Goal: Task Accomplishment & Management: Use online tool/utility

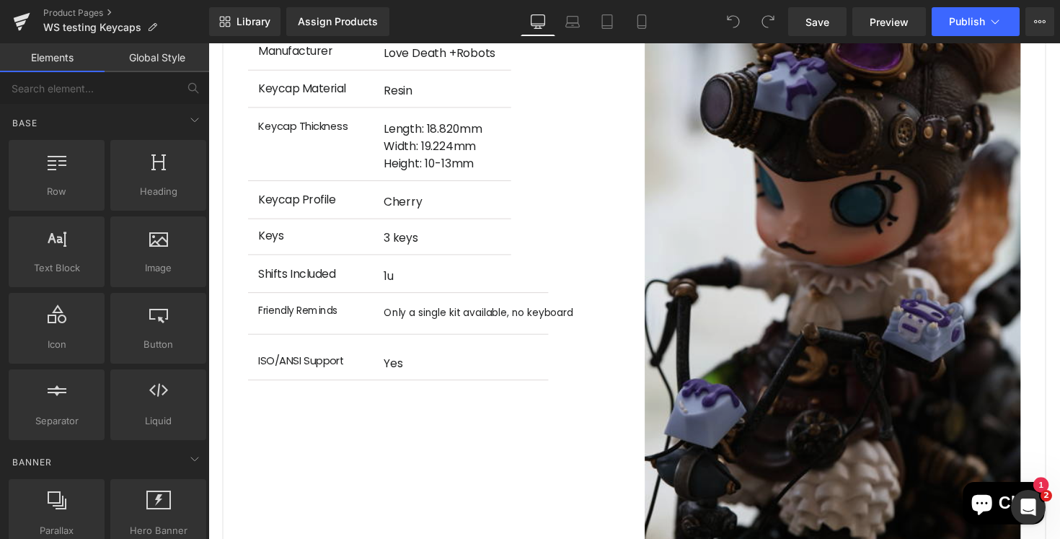
scroll to position [1930, 0]
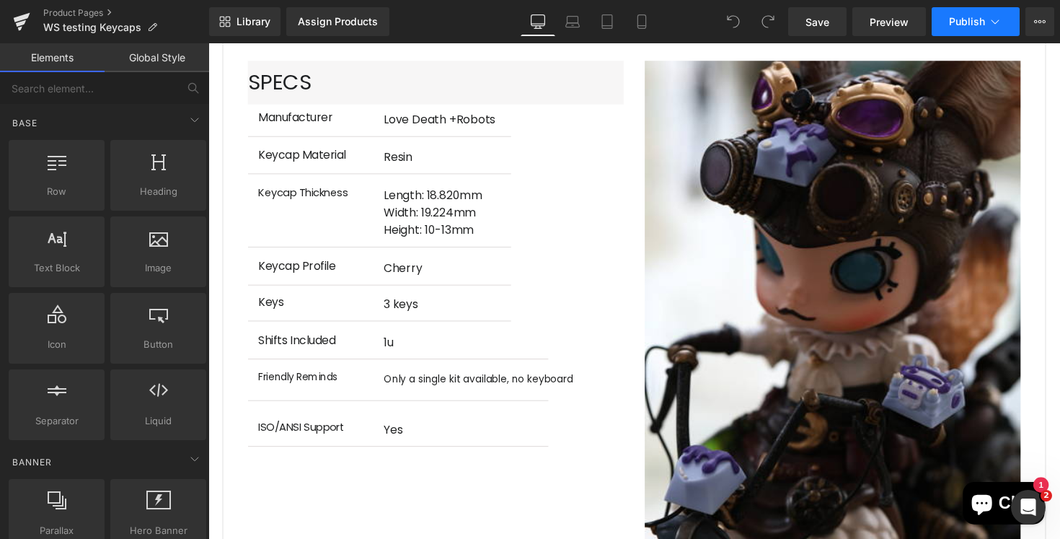
click at [963, 29] on button "Publish" at bounding box center [976, 21] width 88 height 29
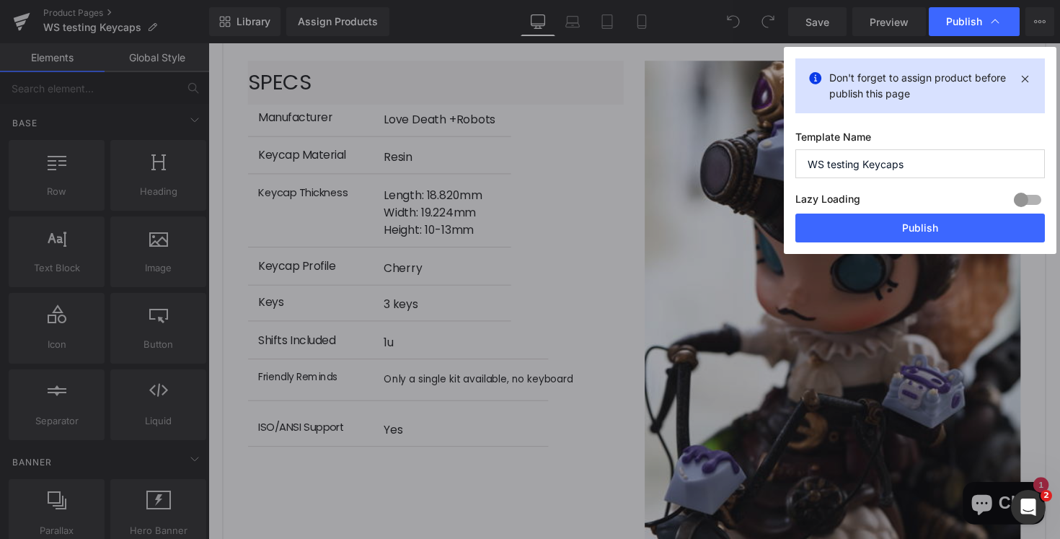
scroll to position [0, 263]
click at [904, 226] on button "Publish" at bounding box center [920, 227] width 250 height 29
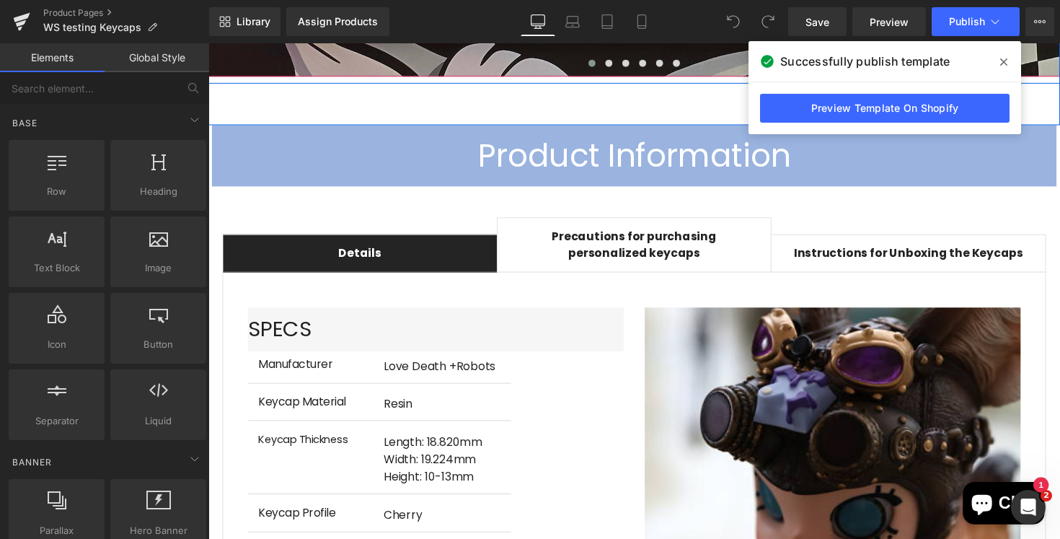
scroll to position [0, 0]
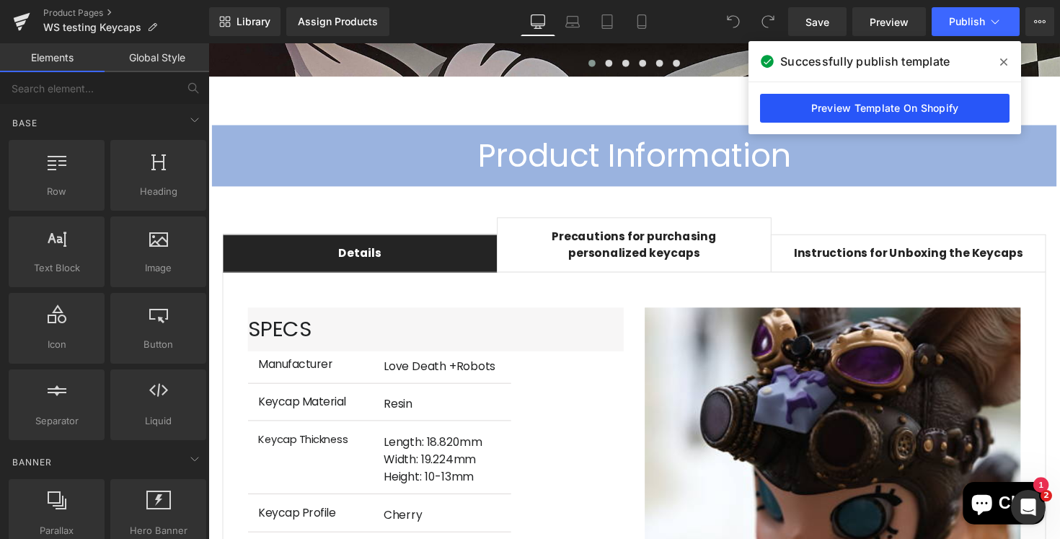
click at [876, 112] on link "Preview Template On Shopify" at bounding box center [885, 108] width 250 height 29
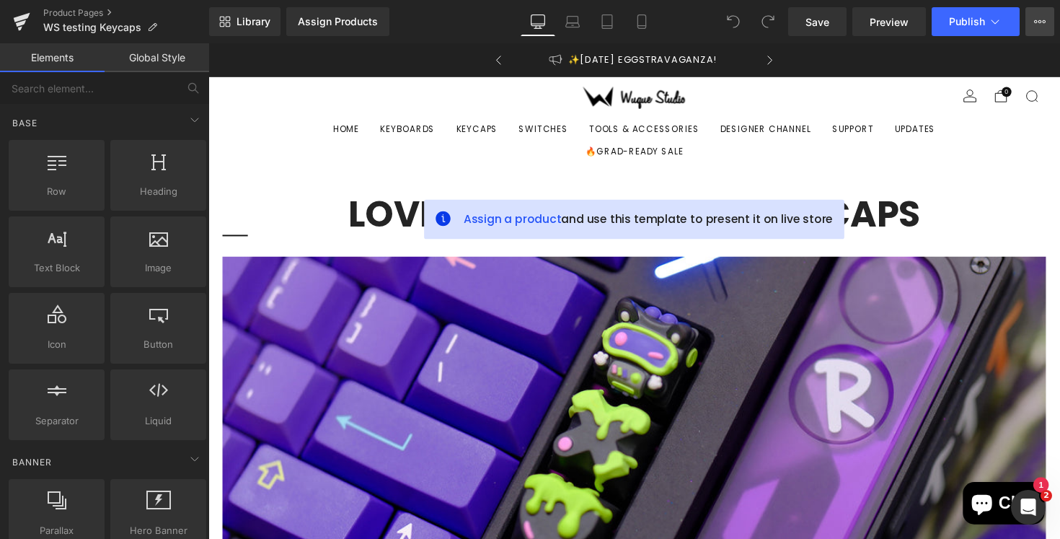
click at [1039, 21] on icon at bounding box center [1041, 21] width 4 height 3
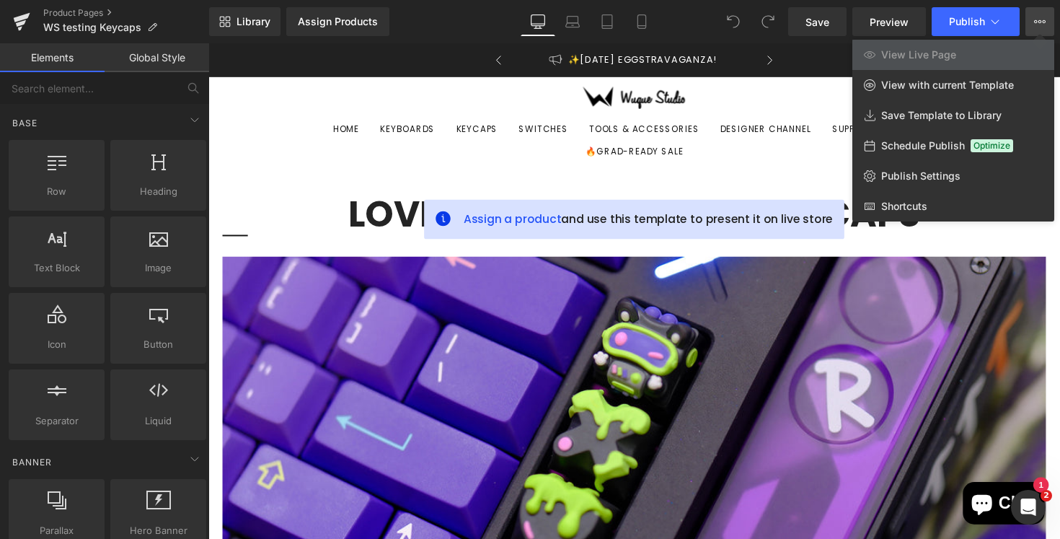
click at [732, 172] on div at bounding box center [634, 290] width 852 height 495
